Goal: Book appointment/travel/reservation

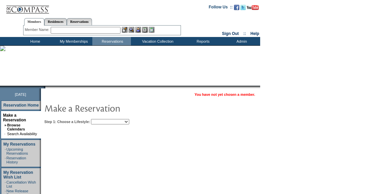
click at [129, 121] on select "Beach Leisure Metropolitan Mountain OIAL for Adventure OIAL for Couples OIAL fo…" at bounding box center [110, 121] width 38 height 5
select select "Beach"
click at [102, 119] on select "Beach Leisure Metropolitan Mountain OIAL for Adventure OIAL for Couples OIAL fo…" at bounding box center [110, 121] width 38 height 5
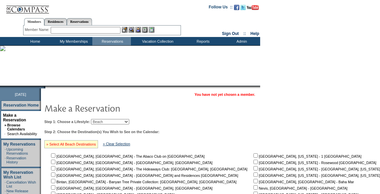
click at [83, 143] on link "» Select All Beach Destinations" at bounding box center [71, 144] width 50 height 4
checkbox input "true"
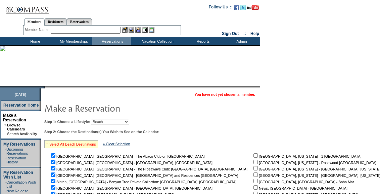
checkbox input "true"
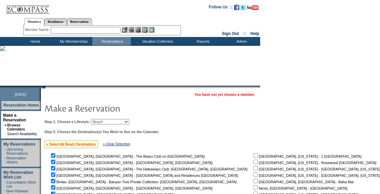
checkbox input "true"
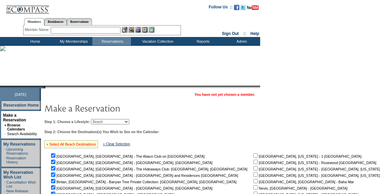
checkbox input "true"
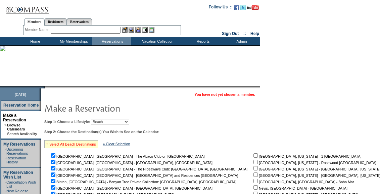
checkbox input "true"
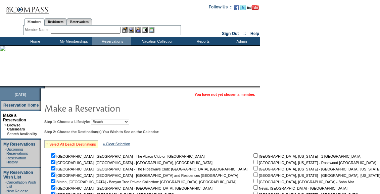
checkbox input "true"
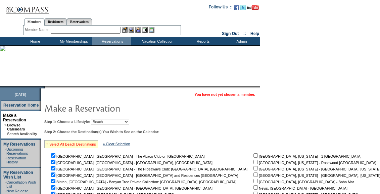
checkbox input "true"
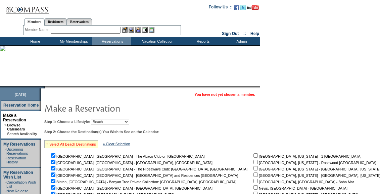
checkbox input "true"
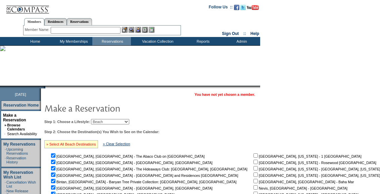
checkbox input "true"
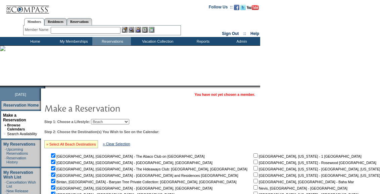
checkbox input "true"
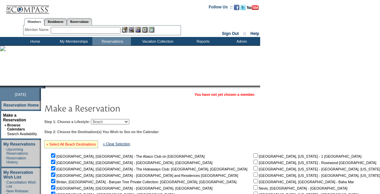
checkbox input "true"
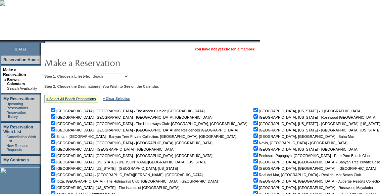
scroll to position [207, 0]
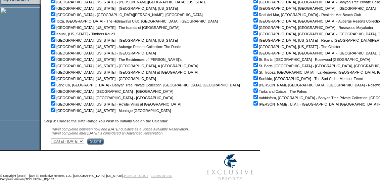
click at [84, 140] on select "[DATE] - [DATE] [DATE] - [DATE] [DATE] - [DATE] [DATE] - [DATE] [DATE] - [DATE]…" at bounding box center [67, 140] width 33 height 5
select select "[DATE]|[DATE]"
click at [55, 138] on select "[DATE] - [DATE] [DATE] - [DATE] [DATE] - [DATE] [DATE] - [DATE] [DATE] - [DATE]…" at bounding box center [67, 140] width 33 height 5
click at [104, 142] on input "Submit" at bounding box center [95, 141] width 16 height 6
